Goal: Task Accomplishment & Management: Use online tool/utility

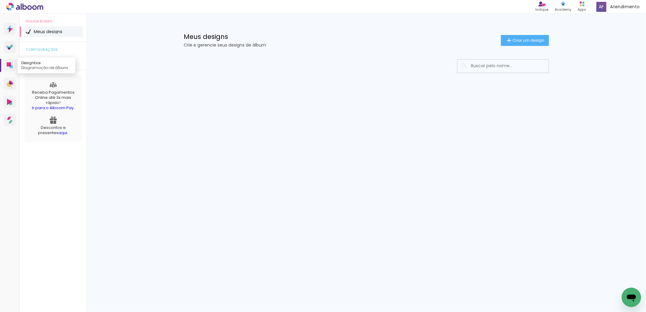
click at [9, 68] on icon at bounding box center [10, 65] width 6 height 6
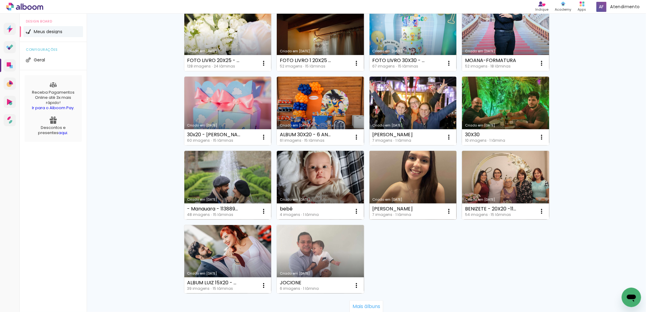
scroll to position [281, 0]
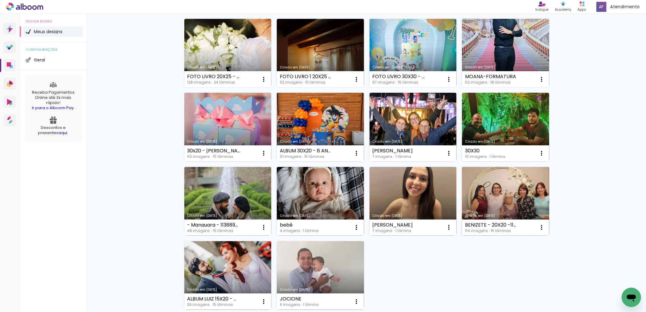
click at [492, 194] on link "Criado em [DATE]" at bounding box center [505, 201] width 87 height 69
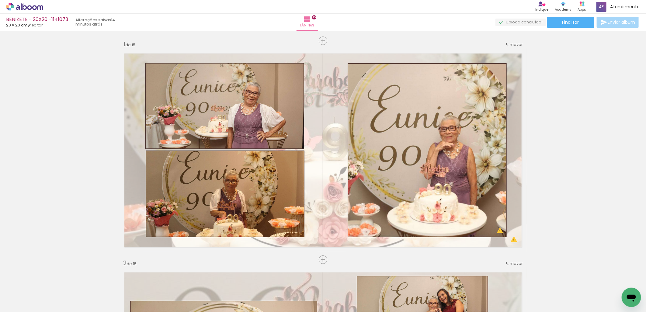
scroll to position [3171, 0]
